Goal: Task Accomplishment & Management: Complete application form

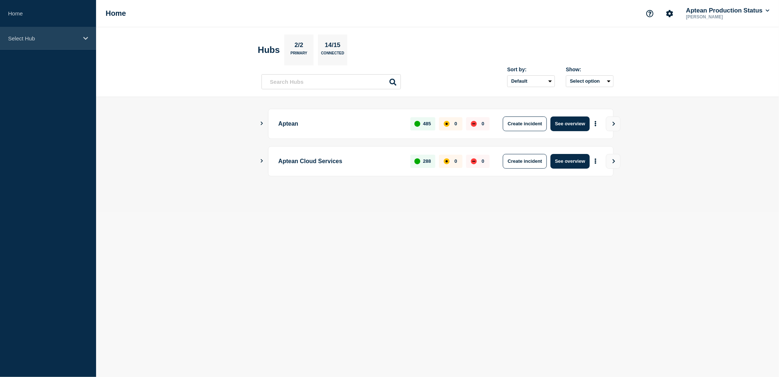
click at [60, 36] on p "Select Hub" at bounding box center [43, 38] width 70 height 6
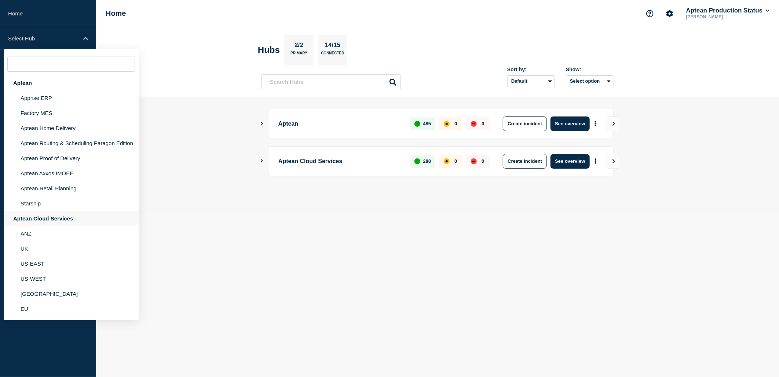
click at [53, 222] on div "Aptean Cloud Services" at bounding box center [71, 218] width 135 height 15
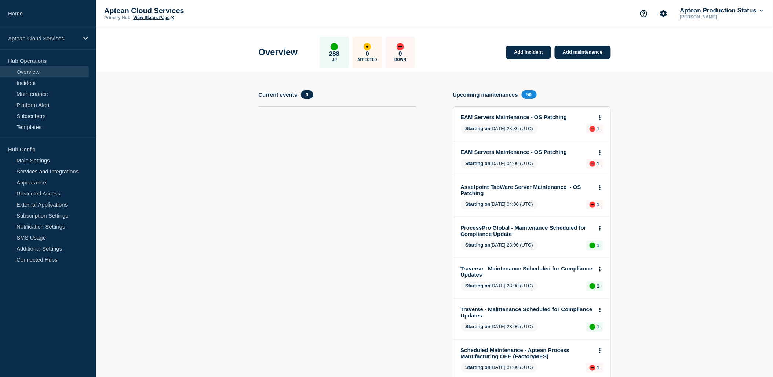
click at [157, 16] on link "View Status Page" at bounding box center [153, 17] width 41 height 5
drag, startPoint x: 48, startPoint y: 96, endPoint x: 211, endPoint y: 103, distance: 163.1
click at [48, 96] on link "Maintenance" at bounding box center [44, 93] width 89 height 11
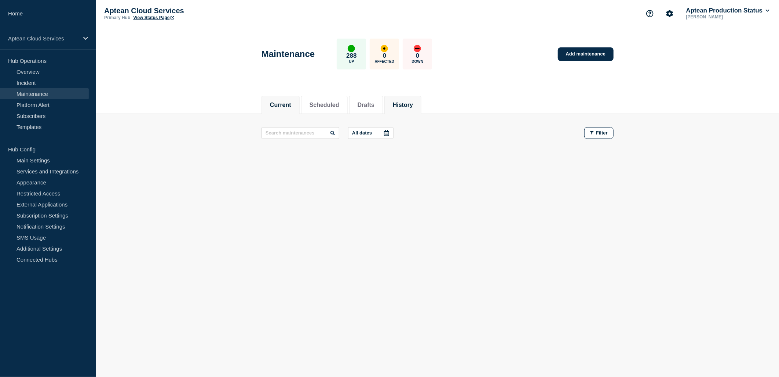
click at [413, 105] on button "History" at bounding box center [403, 105] width 20 height 7
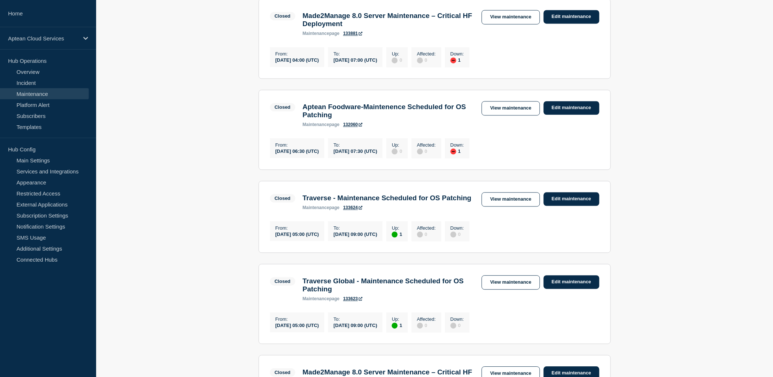
scroll to position [530, 0]
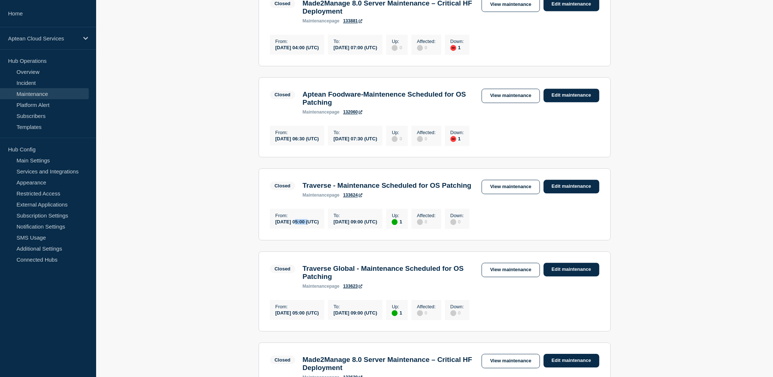
drag, startPoint x: 305, startPoint y: 258, endPoint x: 311, endPoint y: 258, distance: 6.2
click at [311, 224] on div "[DATE] 05:00 (UTC)" at bounding box center [298, 221] width 44 height 6
drag, startPoint x: 311, startPoint y: 258, endPoint x: 305, endPoint y: 262, distance: 7.4
click at [305, 228] on div "From : 2025-08-30 05:00 (UTC)" at bounding box center [297, 218] width 55 height 20
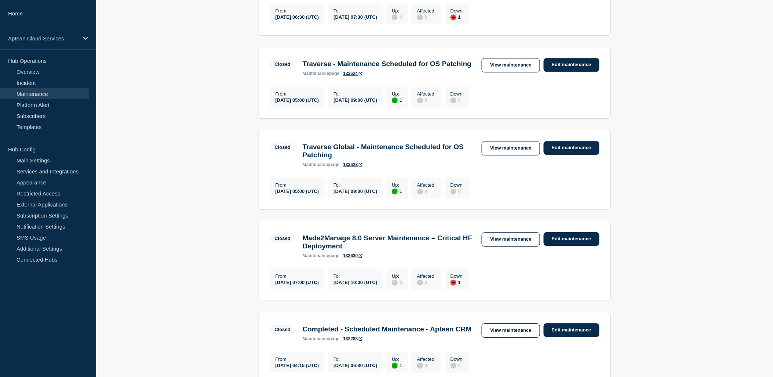
scroll to position [611, 0]
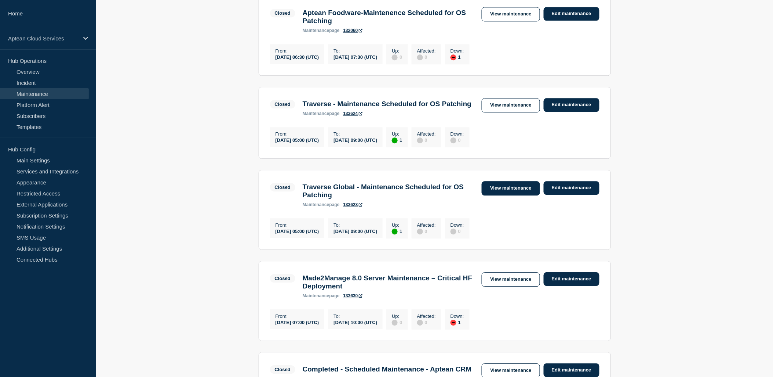
click at [503, 195] on link "View maintenance" at bounding box center [511, 188] width 58 height 14
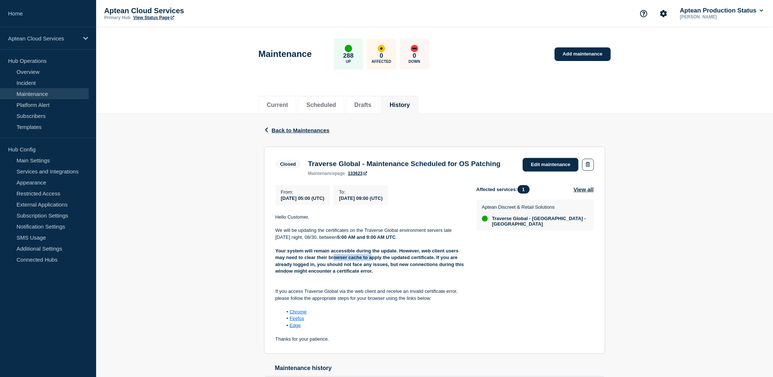
drag, startPoint x: 333, startPoint y: 269, endPoint x: 371, endPoint y: 270, distance: 37.8
click at [371, 270] on strong "Your system will remain accessible during the update. However, web client users…" at bounding box center [371, 261] width 190 height 26
drag, startPoint x: 371, startPoint y: 270, endPoint x: 398, endPoint y: 286, distance: 31.6
click at [398, 275] on p "Your system will remain accessible during the update. However, web client users…" at bounding box center [370, 260] width 189 height 27
drag, startPoint x: 406, startPoint y: 269, endPoint x: 460, endPoint y: 274, distance: 54.1
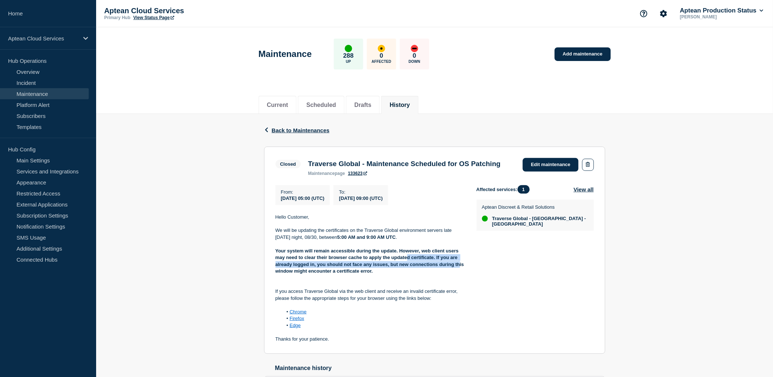
click at [460, 273] on strong "Your system will remain accessible during the update. However, web client users…" at bounding box center [371, 261] width 190 height 26
drag, startPoint x: 460, startPoint y: 274, endPoint x: 408, endPoint y: 287, distance: 53.0
click at [410, 281] on p at bounding box center [370, 278] width 189 height 7
click at [223, 236] on div "Back Back to Maintenances Closed Traverse Global - Maintenance Scheduled for OS…" at bounding box center [434, 265] width 677 height 302
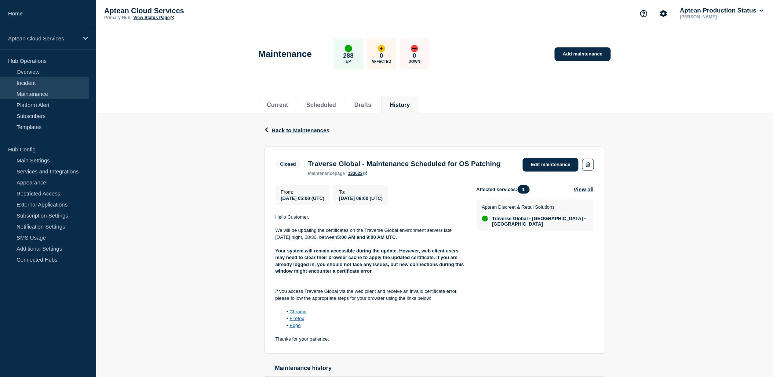
click at [49, 83] on link "Incident" at bounding box center [44, 82] width 89 height 11
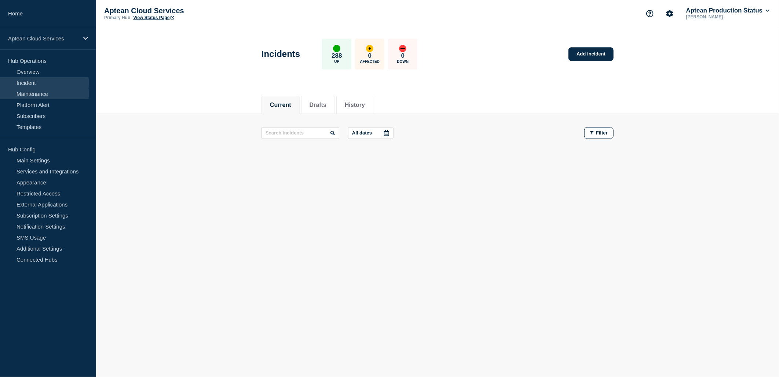
click at [37, 94] on link "Maintenance" at bounding box center [44, 93] width 89 height 11
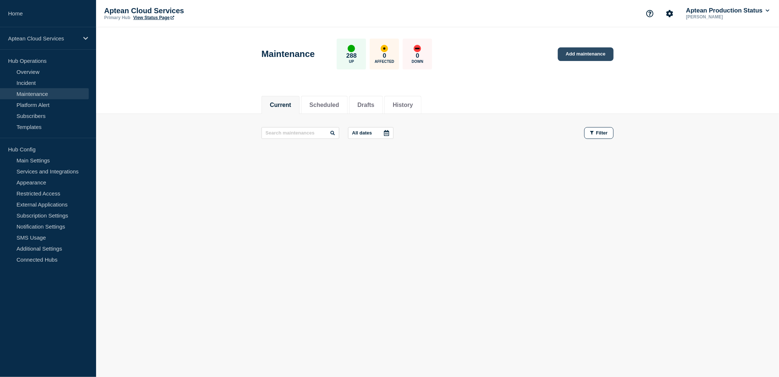
click at [564, 55] on link "Add maintenance" at bounding box center [586, 54] width 56 height 14
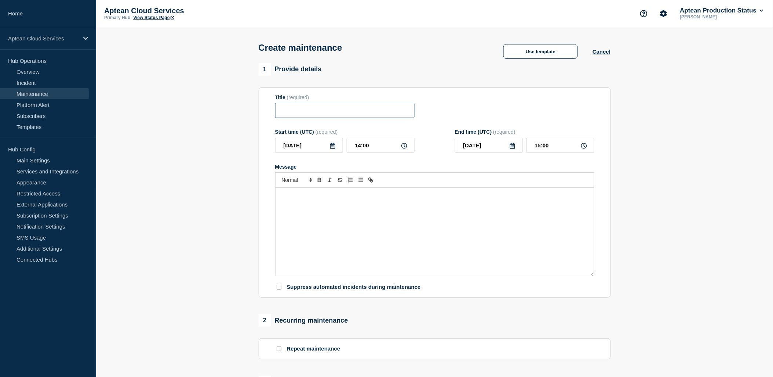
click at [289, 112] on input "Title" at bounding box center [344, 110] width 139 height 15
click at [357, 210] on div "Message" at bounding box center [435, 232] width 319 height 88
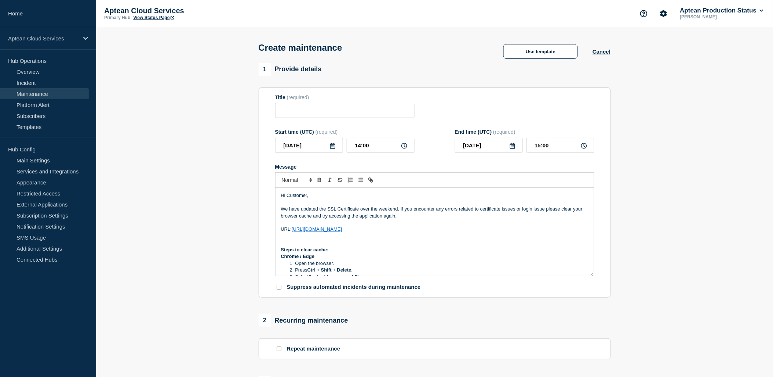
scroll to position [81, 0]
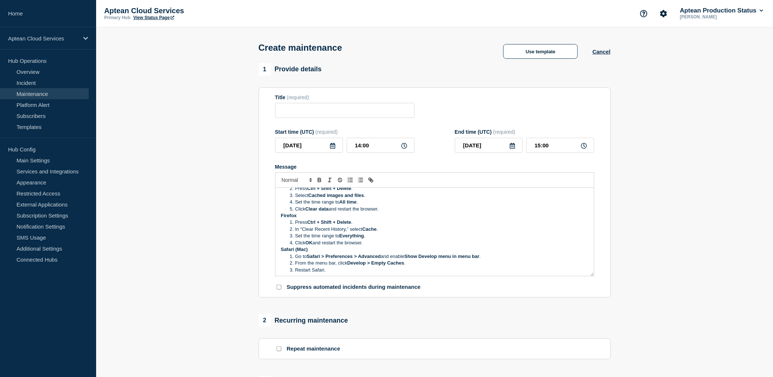
click at [389, 210] on li "Click Clear data and restart the browser." at bounding box center [438, 209] width 301 height 7
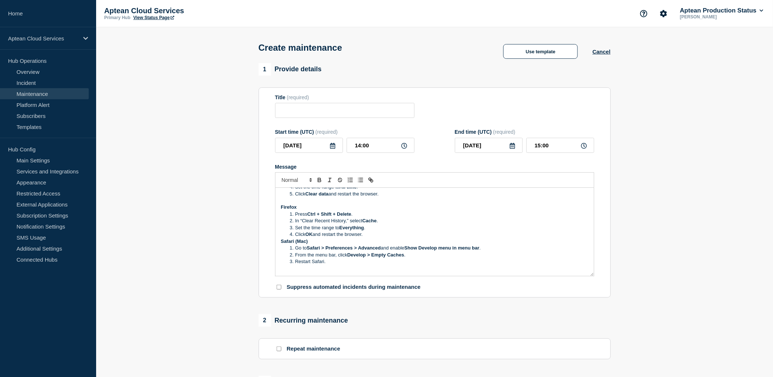
click at [374, 233] on li "Click OK and restart the browser." at bounding box center [438, 234] width 301 height 7
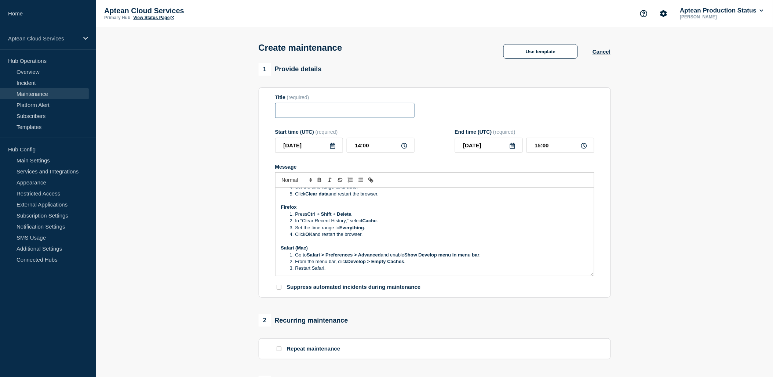
click at [303, 115] on input "Title" at bounding box center [344, 110] width 139 height 15
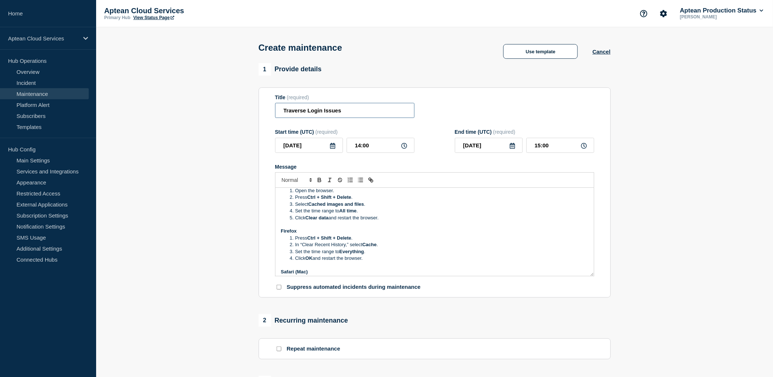
scroll to position [103, 0]
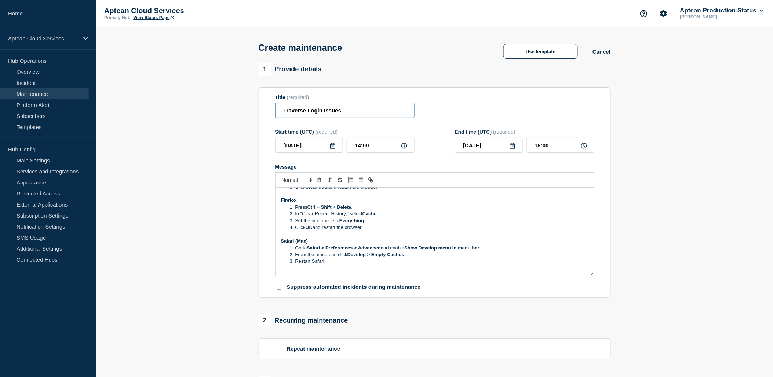
type input "Traverse Login Issues"
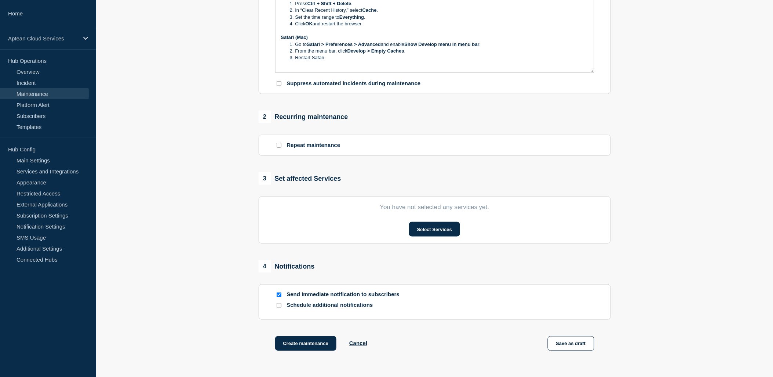
scroll to position [204, 0]
click at [426, 233] on button "Select Services" at bounding box center [434, 228] width 51 height 15
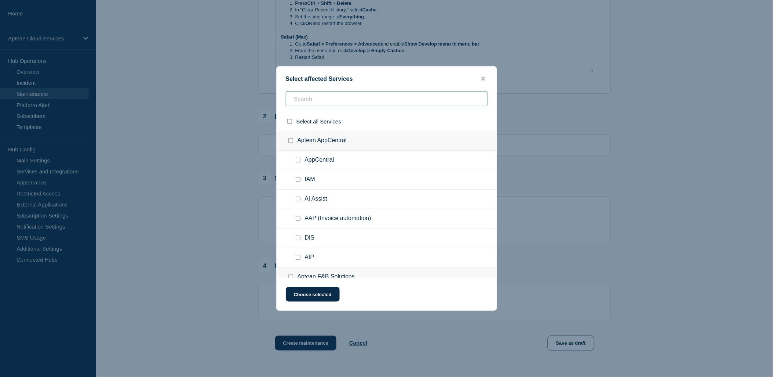
click at [319, 98] on input "text" at bounding box center [387, 98] width 202 height 15
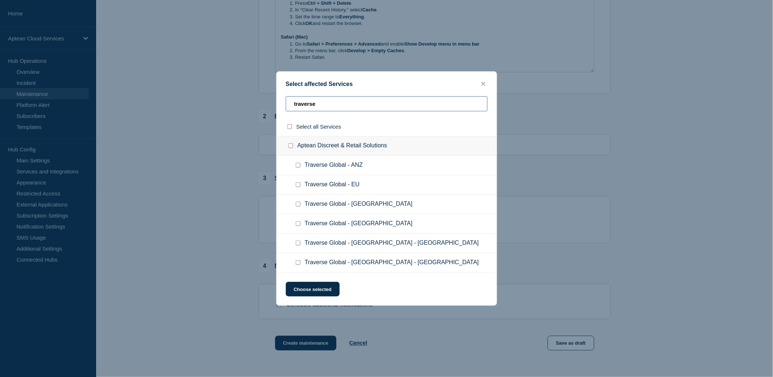
type input "traverse"
click at [298, 245] on input "Traverse Global - US - West checkbox" at bounding box center [298, 242] width 5 height 5
checkbox input "true"
click at [299, 262] on input "Traverse Global - US - East checkbox" at bounding box center [298, 262] width 5 height 5
checkbox input "true"
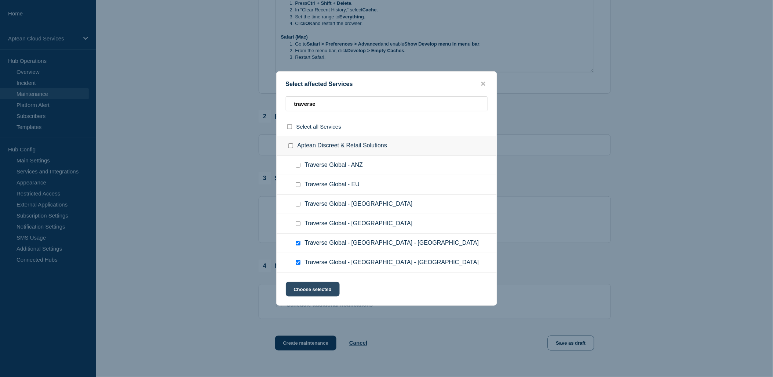
click at [313, 285] on button "Choose selected" at bounding box center [313, 288] width 54 height 15
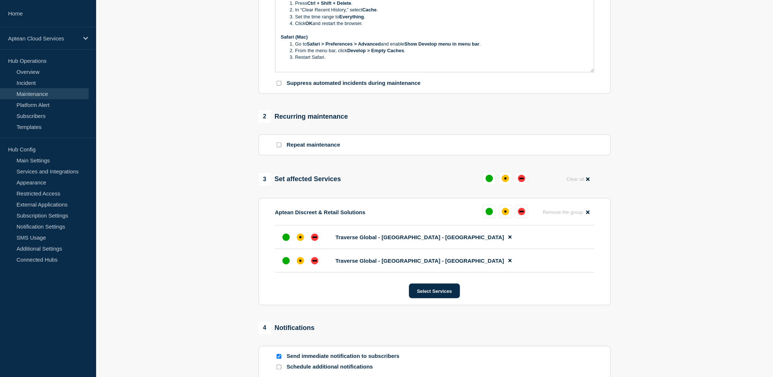
click at [348, 63] on p "Message" at bounding box center [435, 64] width 308 height 7
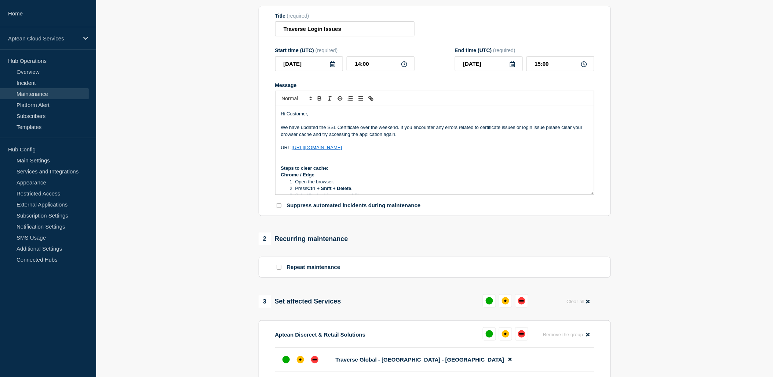
scroll to position [0, 0]
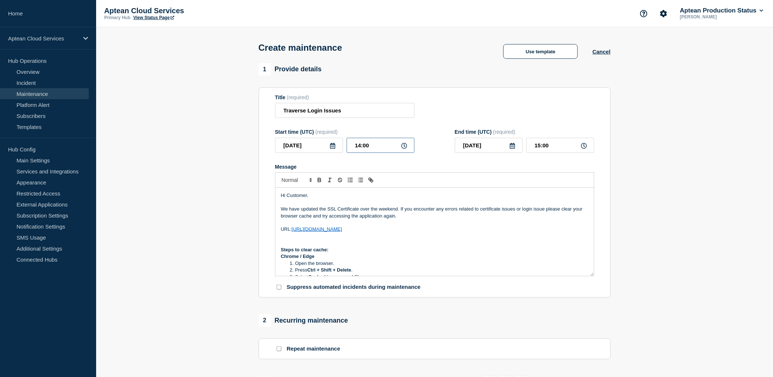
click at [370, 146] on input "14:00" at bounding box center [381, 145] width 68 height 15
type input "14:04"
click at [191, 142] on section "1 Provide details Title (required) Traverse Login Issues Start time (UTC) (requ…" at bounding box center [434, 348] width 677 height 571
drag, startPoint x: 553, startPoint y: 146, endPoint x: 511, endPoint y: 147, distance: 42.2
click at [511, 147] on div "2025-09-02 15:04" at bounding box center [524, 145] width 139 height 15
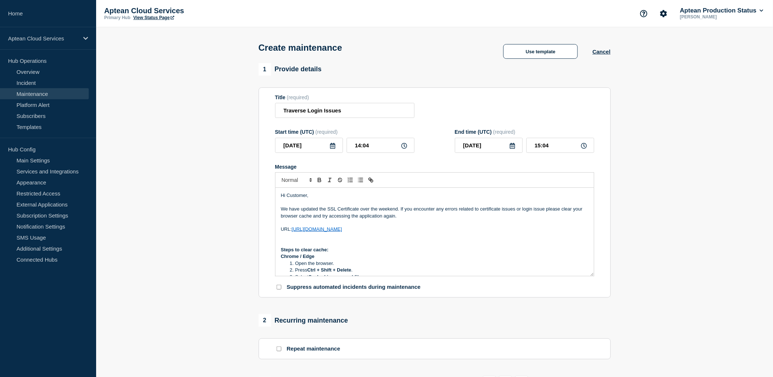
click at [612, 137] on div "1 Provide details Title (required) Traverse Login Issues Start time (UTC) (requ…" at bounding box center [434, 348] width 361 height 571
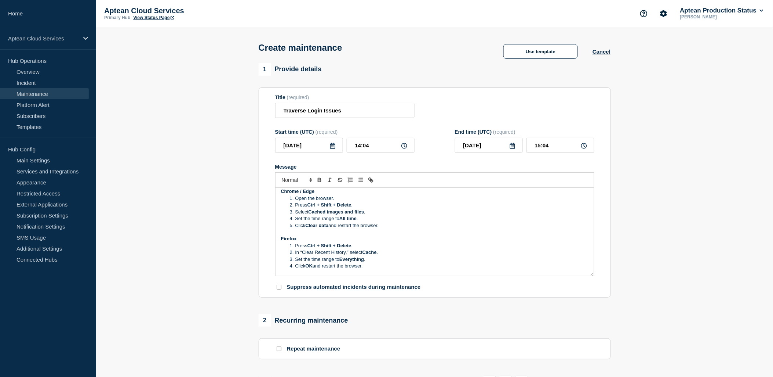
scroll to position [117, 0]
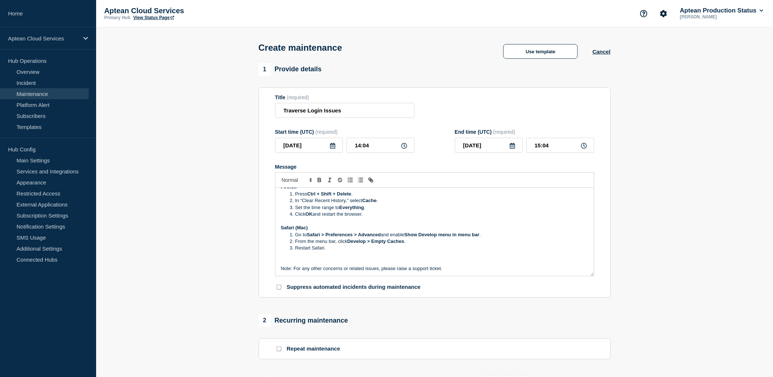
click at [459, 268] on p "Note: For any other concerns or related issues, please raise a support ticket." at bounding box center [435, 268] width 308 height 7
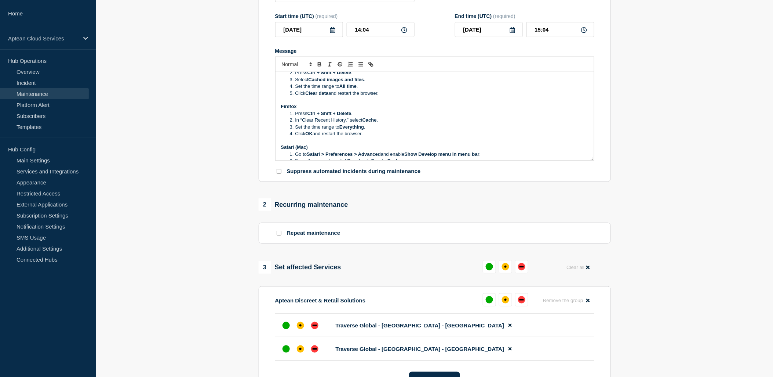
scroll to position [163, 0]
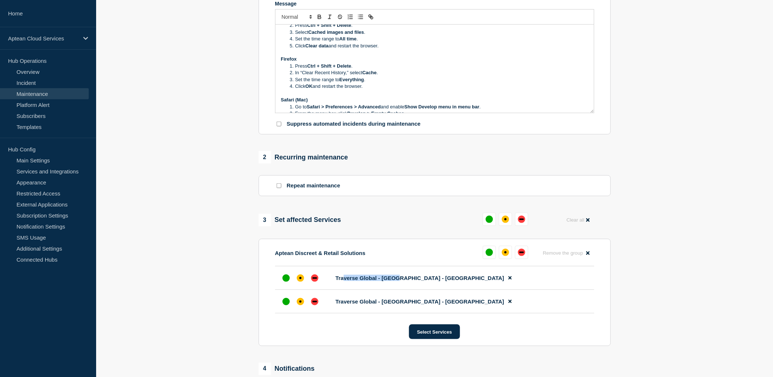
drag, startPoint x: 343, startPoint y: 277, endPoint x: 396, endPoint y: 283, distance: 53.2
click at [396, 281] on span "Traverse Global - US - West" at bounding box center [420, 278] width 169 height 6
drag, startPoint x: 396, startPoint y: 283, endPoint x: 388, endPoint y: 302, distance: 20.7
click at [388, 302] on span "Traverse Global - [GEOGRAPHIC_DATA] - [GEOGRAPHIC_DATA]" at bounding box center [420, 301] width 169 height 6
click at [696, 262] on section "1 Provide details Title (required) Traverse Login Issues Start time (UTC) (requ…" at bounding box center [434, 185] width 677 height 571
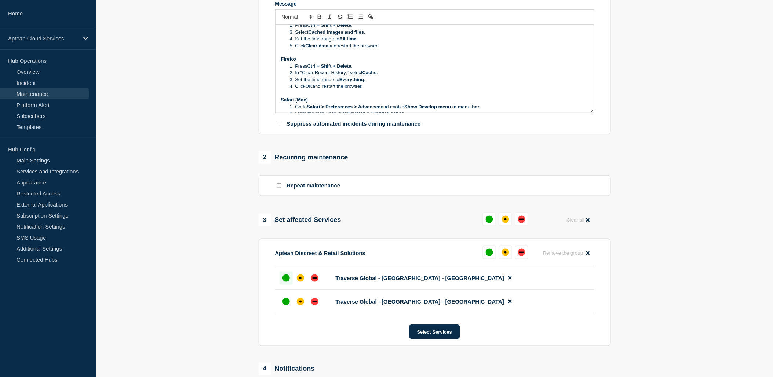
click at [283, 278] on div "up" at bounding box center [286, 277] width 7 height 7
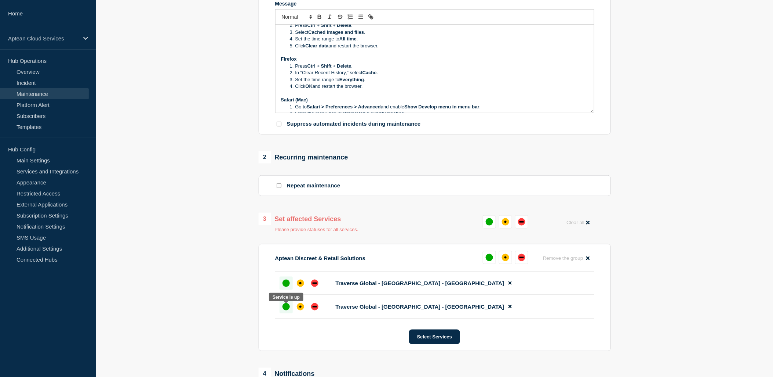
click at [285, 308] on div "up" at bounding box center [286, 306] width 7 height 7
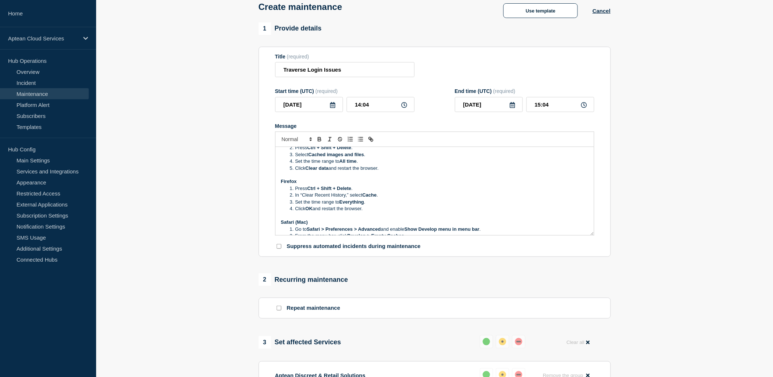
scroll to position [0, 0]
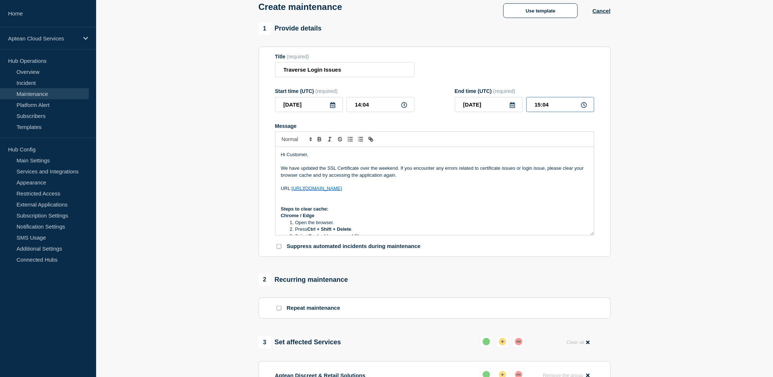
drag, startPoint x: 555, startPoint y: 107, endPoint x: 530, endPoint y: 108, distance: 25.3
click at [530, 108] on input "15:04" at bounding box center [561, 104] width 68 height 15
type input "14:15"
click at [694, 114] on section "1 Provide details Title (required) Traverse Login Issues Start time (UTC) (requ…" at bounding box center [434, 307] width 677 height 571
drag, startPoint x: 346, startPoint y: 72, endPoint x: 366, endPoint y: 88, distance: 26.0
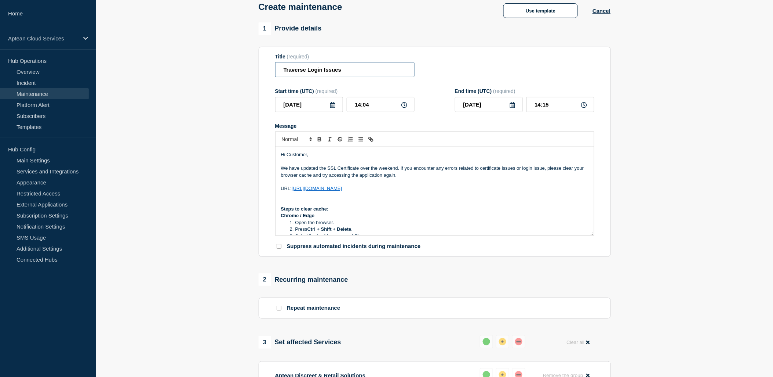
click at [346, 72] on input "Traverse Login Issues" at bounding box center [344, 69] width 139 height 15
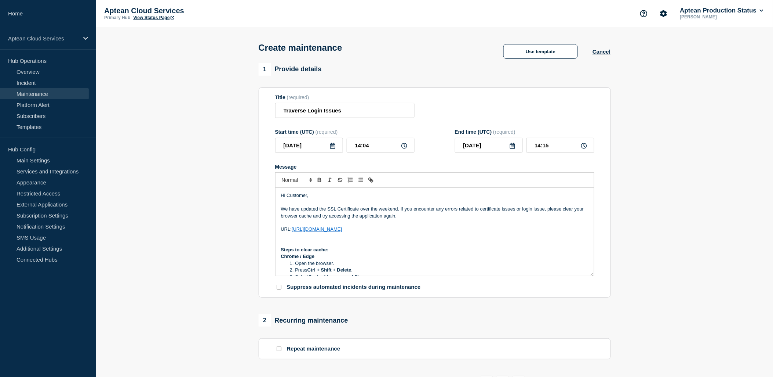
drag, startPoint x: 441, startPoint y: 232, endPoint x: 256, endPoint y: 232, distance: 185.7
click at [256, 232] on div "1 Provide details Title (required) Traverse Login Issues Start time (UTC) (requ…" at bounding box center [434, 348] width 361 height 571
click at [294, 235] on p "Message" at bounding box center [435, 236] width 308 height 7
click at [388, 251] on li "Press Ctrl + Shift + Delete ." at bounding box center [438, 249] width 301 height 7
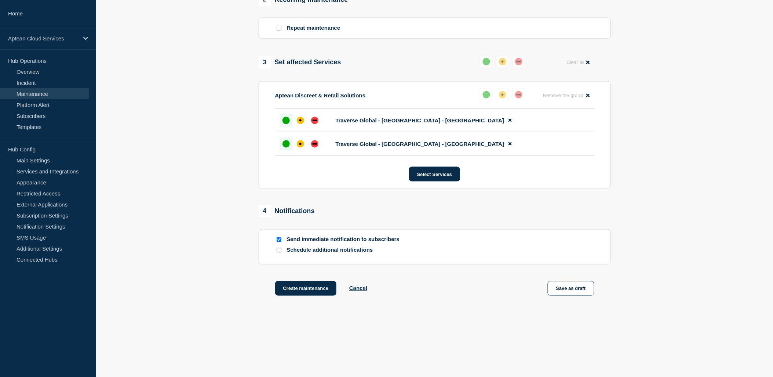
scroll to position [327, 0]
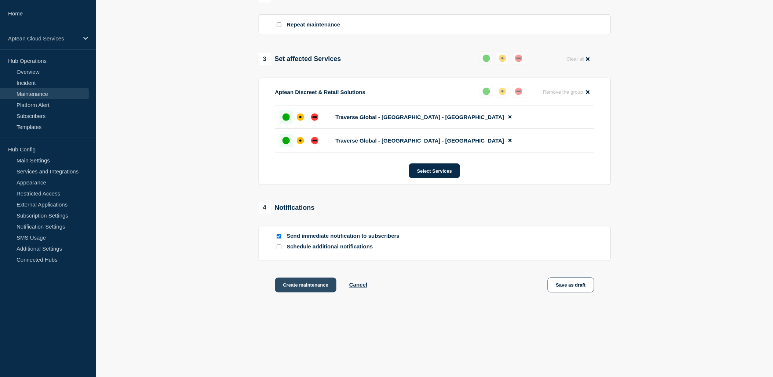
click at [313, 281] on button "Create maintenance" at bounding box center [306, 284] width 62 height 15
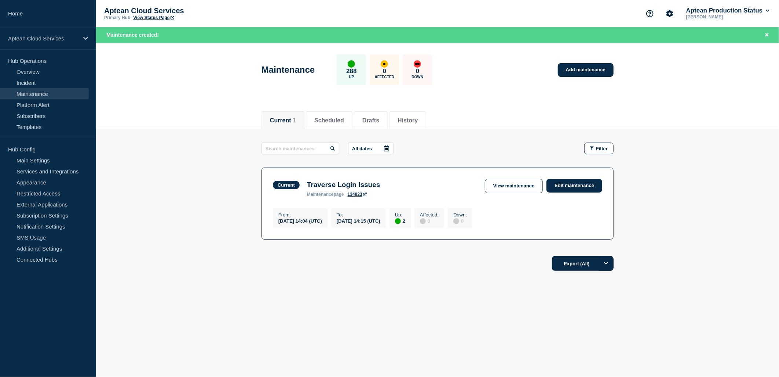
click at [741, 15] on p "[PERSON_NAME]" at bounding box center [723, 16] width 76 height 5
click at [740, 12] on button "Aptean Production Status" at bounding box center [728, 10] width 86 height 7
click at [709, 94] on button "Log out" at bounding box center [706, 97] width 18 height 6
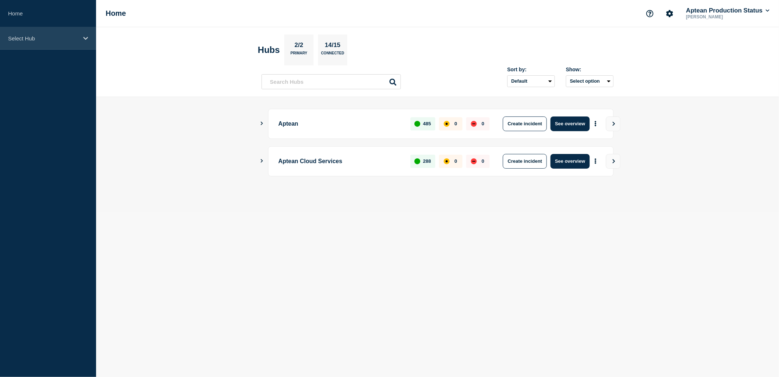
click at [72, 47] on div "Select Hub" at bounding box center [48, 38] width 96 height 22
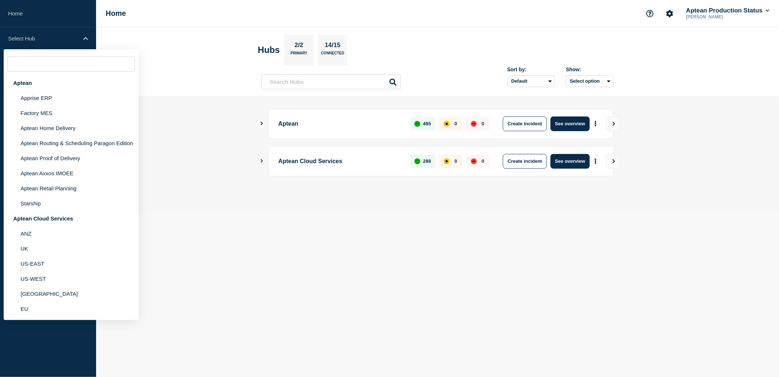
click at [287, 241] on body "Home Select Hub Aptean Apprise ERP Factory MES Aptean Home Delivery Aptean Rout…" at bounding box center [389, 188] width 779 height 377
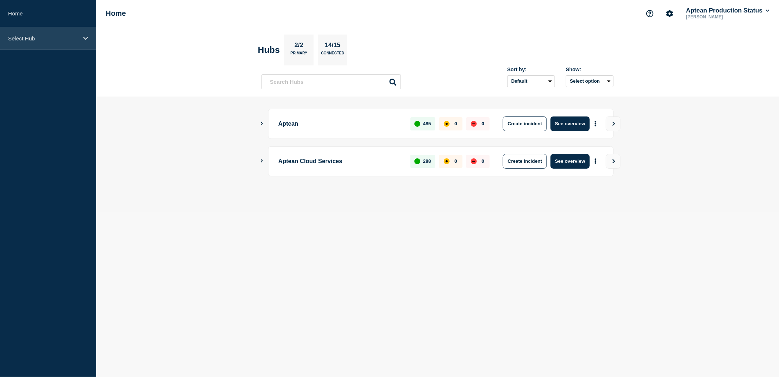
click at [48, 47] on div "Select Hub" at bounding box center [48, 38] width 96 height 22
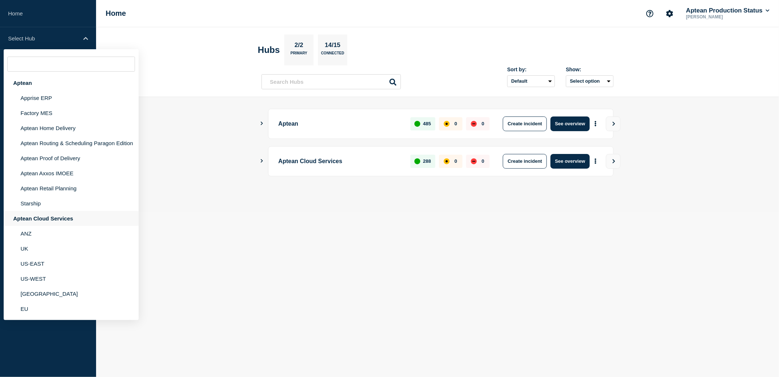
click at [50, 211] on div "Aptean Cloud Services" at bounding box center [71, 218] width 135 height 15
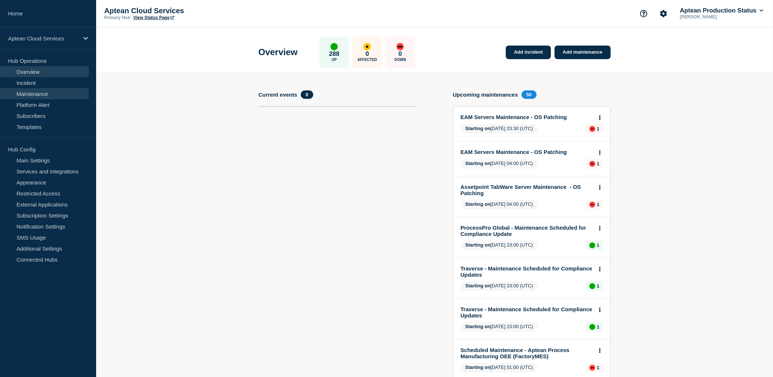
click at [40, 92] on link "Maintenance" at bounding box center [44, 93] width 89 height 11
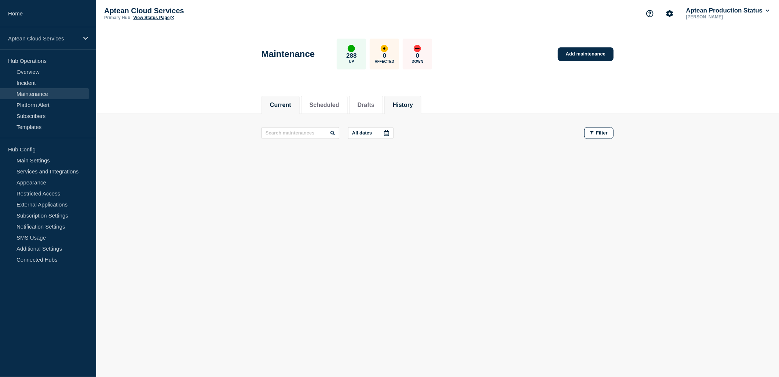
click at [417, 108] on li "History" at bounding box center [403, 105] width 37 height 18
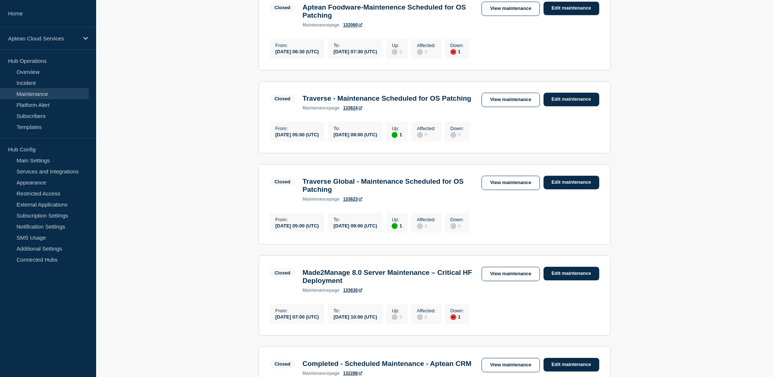
scroll to position [614, 0]
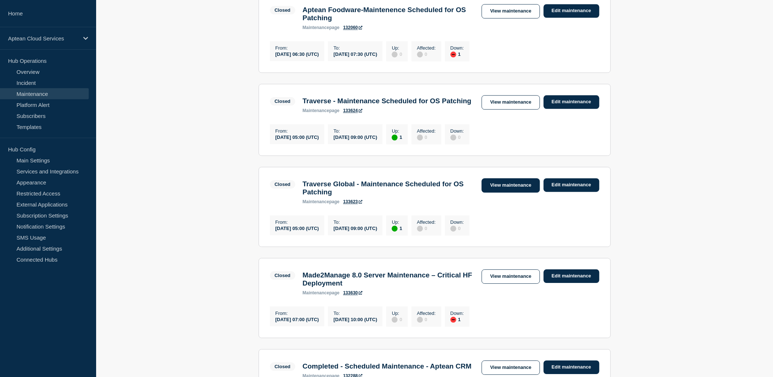
click at [497, 192] on link "View maintenance" at bounding box center [511, 185] width 58 height 14
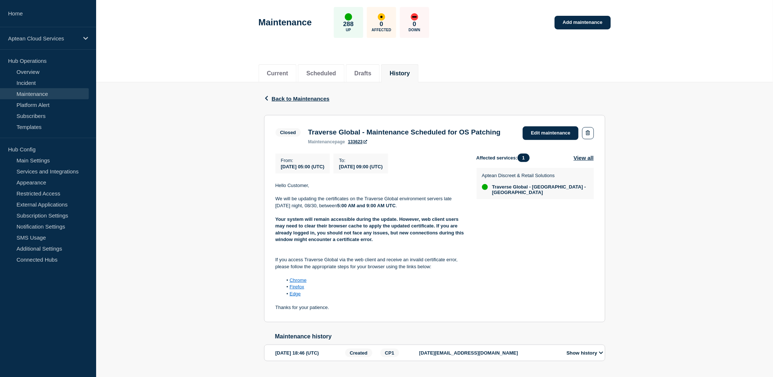
scroll to position [63, 0]
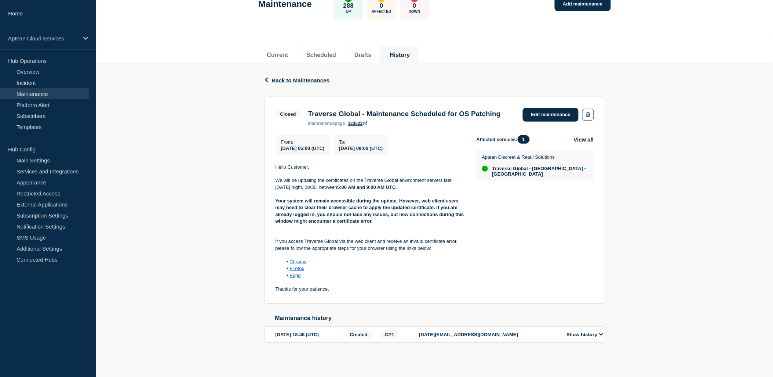
click at [604, 335] on icon at bounding box center [601, 334] width 4 height 5
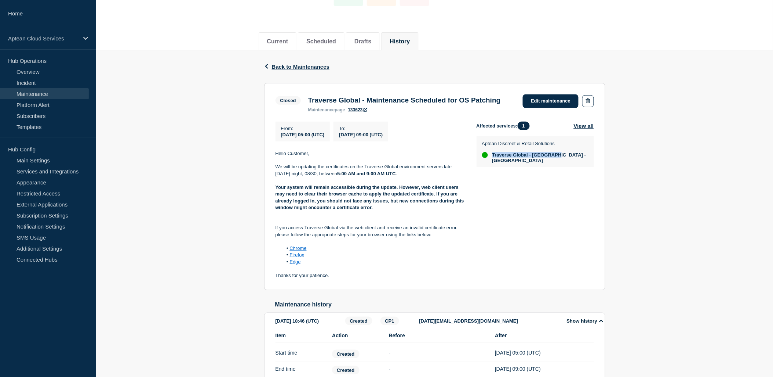
drag, startPoint x: 567, startPoint y: 164, endPoint x: 486, endPoint y: 167, distance: 80.8
click at [486, 163] on div "Aptean Discreet & Retail Solutions Traverse Global - [GEOGRAPHIC_DATA] - [GEOGR…" at bounding box center [535, 151] width 106 height 23
copy li "Traverse Global - [GEOGRAPHIC_DATA] - [GEOGRAPHIC_DATA]"
click at [537, 246] on div "Affected services: 1 View all Aptean Discreet & Retail Solutions Traverse Globa…" at bounding box center [535, 199] width 117 height 157
drag, startPoint x: 492, startPoint y: 165, endPoint x: 572, endPoint y: 166, distance: 80.0
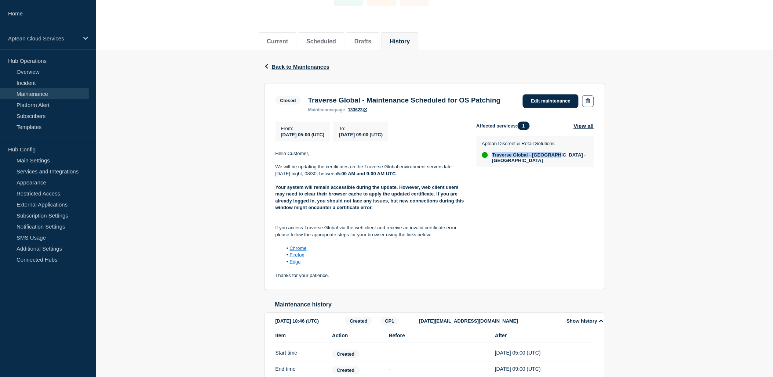
click at [572, 163] on div "Aptean Discreet & Retail Solutions Traverse Global - [GEOGRAPHIC_DATA] - [GEOGR…" at bounding box center [535, 151] width 106 height 23
drag, startPoint x: 573, startPoint y: 167, endPoint x: 520, endPoint y: 239, distance: 88.4
click at [522, 239] on div "Affected services: 1 View all Aptean Discreet & Retail Solutions Traverse Globa…" at bounding box center [535, 199] width 117 height 157
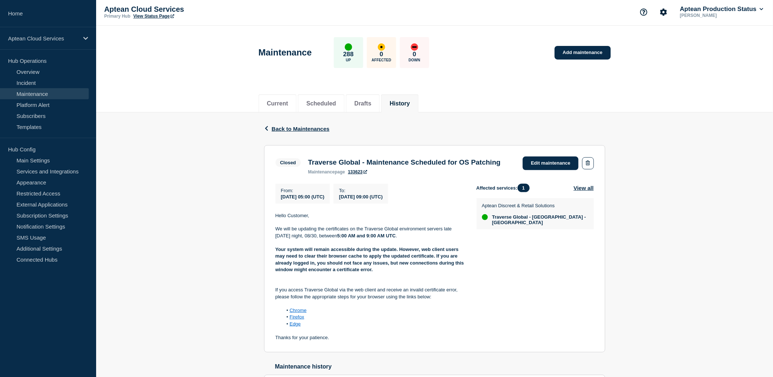
scroll to position [0, 0]
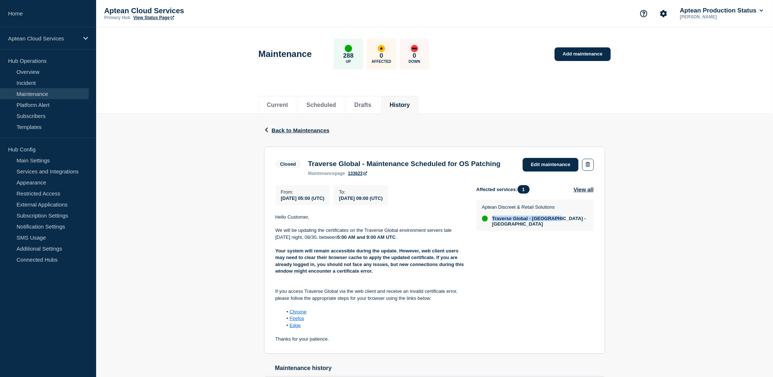
drag, startPoint x: 494, startPoint y: 230, endPoint x: 565, endPoint y: 230, distance: 71.6
click at [565, 226] on div "Aptean Discreet & Retail Solutions Traverse Global - [GEOGRAPHIC_DATA] - [GEOGR…" at bounding box center [535, 214] width 106 height 23
drag, startPoint x: 565, startPoint y: 230, endPoint x: 544, endPoint y: 269, distance: 44.3
click at [544, 269] on div "Affected services: 1 View all Aptean Discreet & Retail Solutions Traverse Globa…" at bounding box center [535, 263] width 117 height 157
drag, startPoint x: 345, startPoint y: 163, endPoint x: 390, endPoint y: 166, distance: 44.6
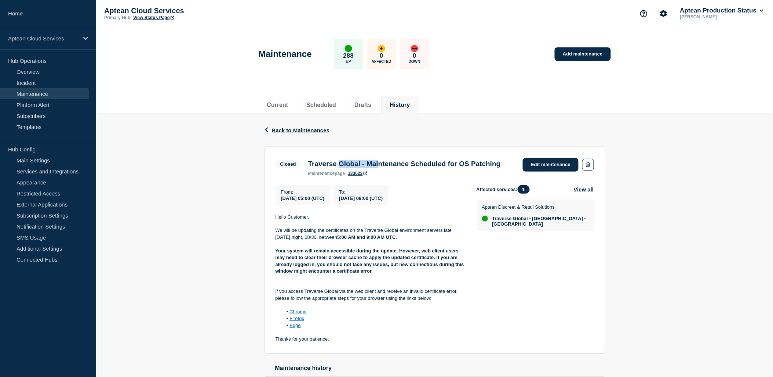
click at [390, 166] on h3 "Traverse Global - Maintenance Scheduled for OS Patching" at bounding box center [404, 164] width 193 height 8
drag, startPoint x: 390, startPoint y: 166, endPoint x: 417, endPoint y: 178, distance: 29.6
click at [417, 168] on h3 "Traverse Global - Maintenance Scheduled for OS Patching" at bounding box center [404, 164] width 193 height 8
drag, startPoint x: 376, startPoint y: 164, endPoint x: 412, endPoint y: 178, distance: 38.7
click at [411, 168] on h3 "Traverse Global - Maintenance Scheduled for OS Patching" at bounding box center [404, 164] width 193 height 8
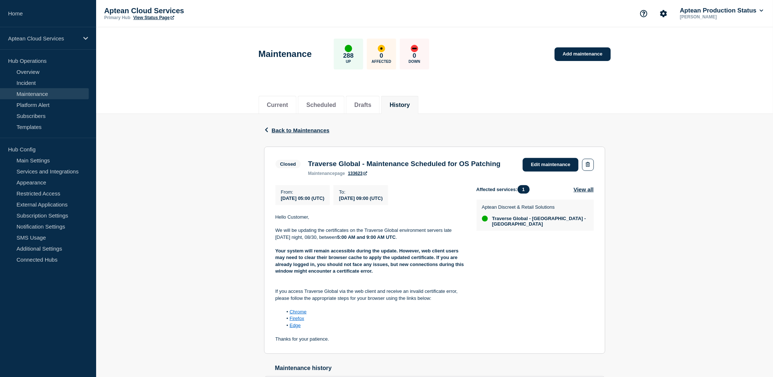
drag, startPoint x: 412, startPoint y: 178, endPoint x: 422, endPoint y: 191, distance: 16.6
click at [422, 191] on section "Closed Traverse Global - Maintenance Scheduled for OS Patching maintenance page…" at bounding box center [434, 249] width 341 height 207
drag, startPoint x: 494, startPoint y: 230, endPoint x: 584, endPoint y: 232, distance: 90.3
click at [584, 226] on div "Aptean Discreet & Retail Solutions Traverse Global - [GEOGRAPHIC_DATA] - [GEOGR…" at bounding box center [535, 214] width 106 height 23
drag, startPoint x: 584, startPoint y: 232, endPoint x: 518, endPoint y: 283, distance: 82.9
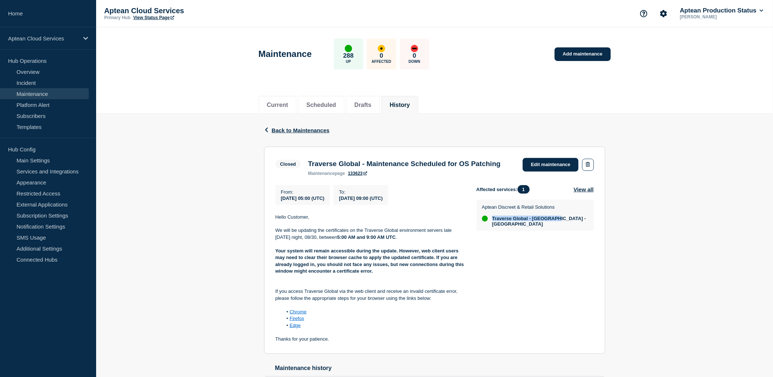
click at [518, 283] on div "Affected services: 1 View all Aptean Discreet & Retail Solutions Traverse Globa…" at bounding box center [535, 263] width 117 height 157
click at [728, 11] on button "Aptean Production Status" at bounding box center [722, 10] width 86 height 7
click at [701, 95] on button "Log out" at bounding box center [699, 97] width 18 height 6
